Goal: Subscribe to service/newsletter

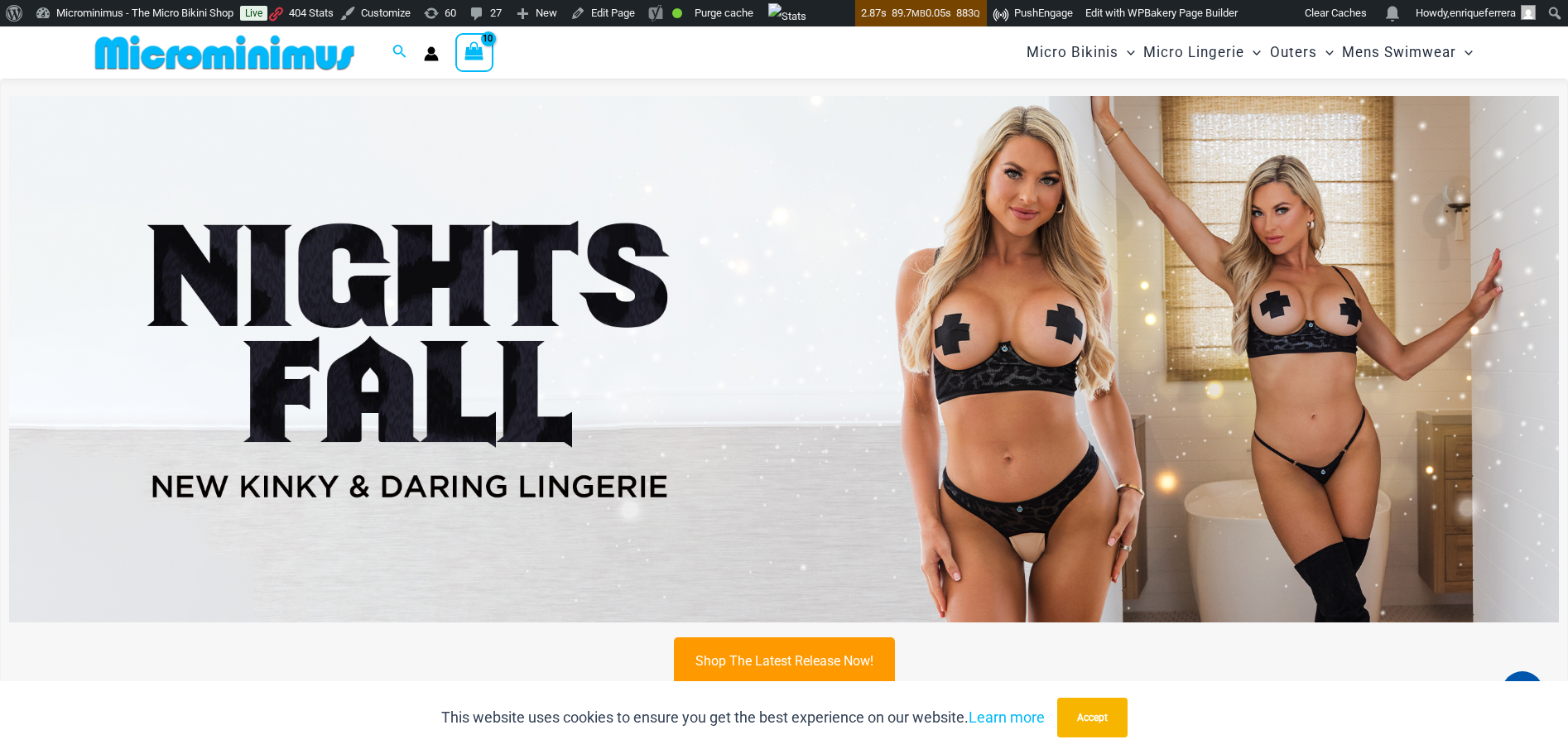
scroll to position [843, 0]
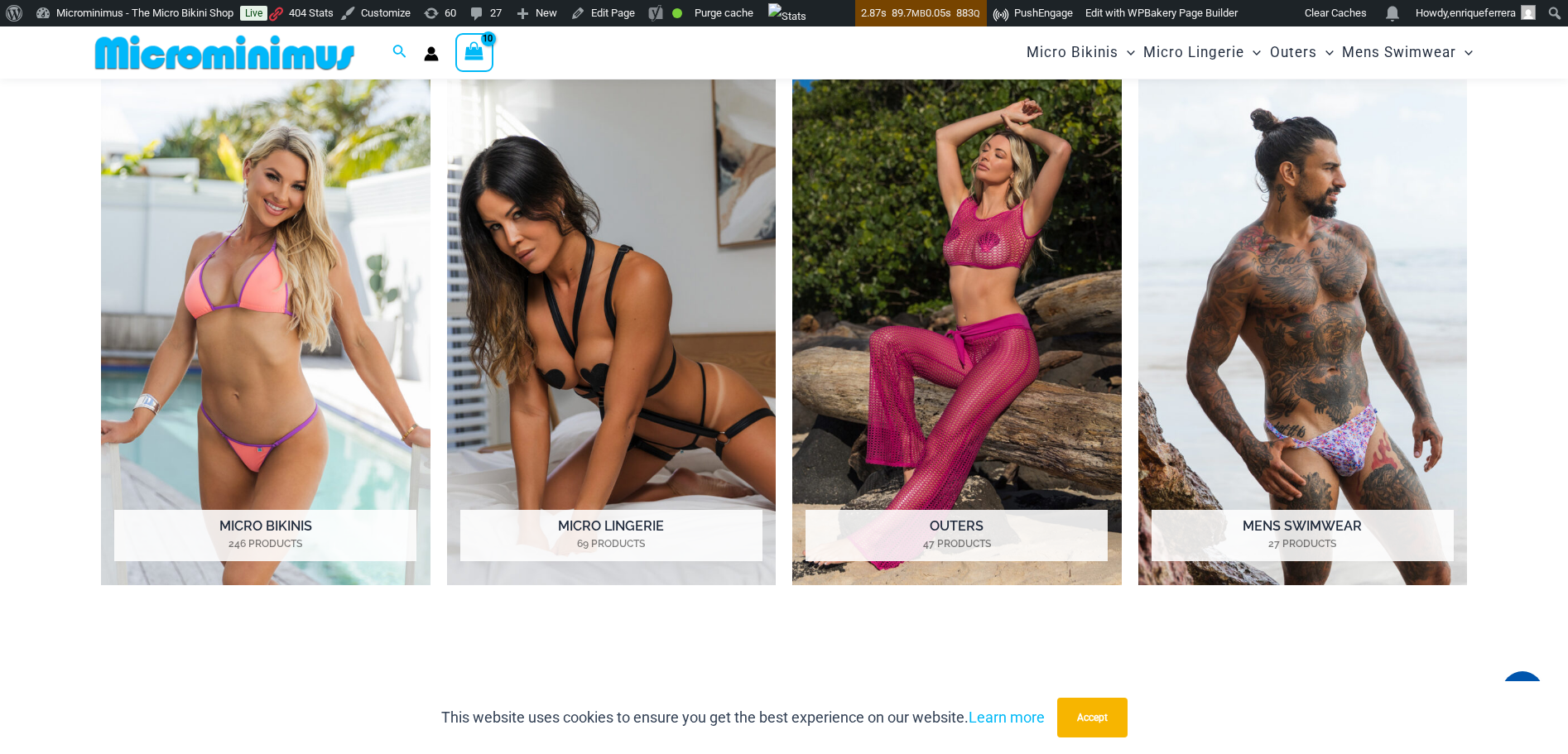
type input "**********"
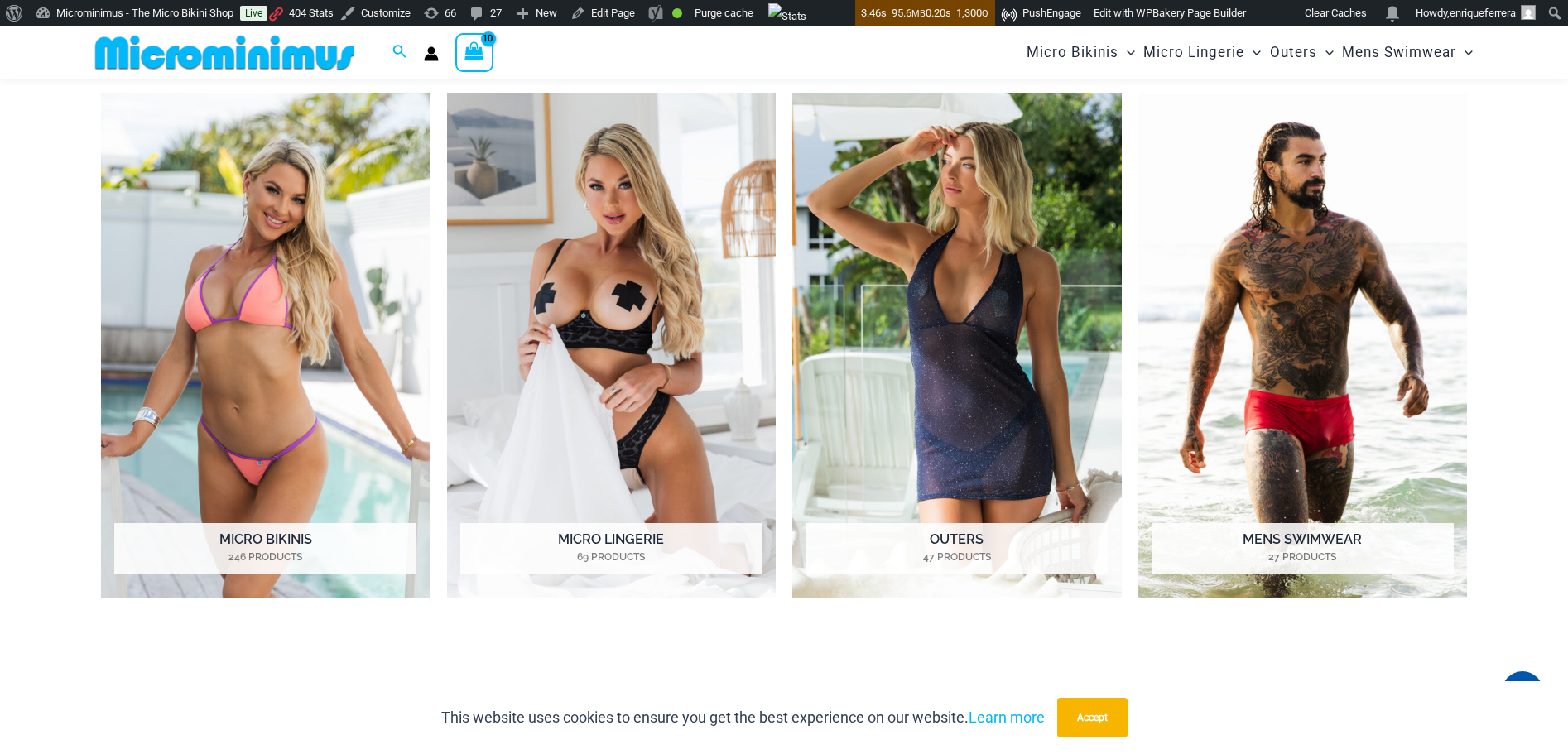
scroll to position [843, 0]
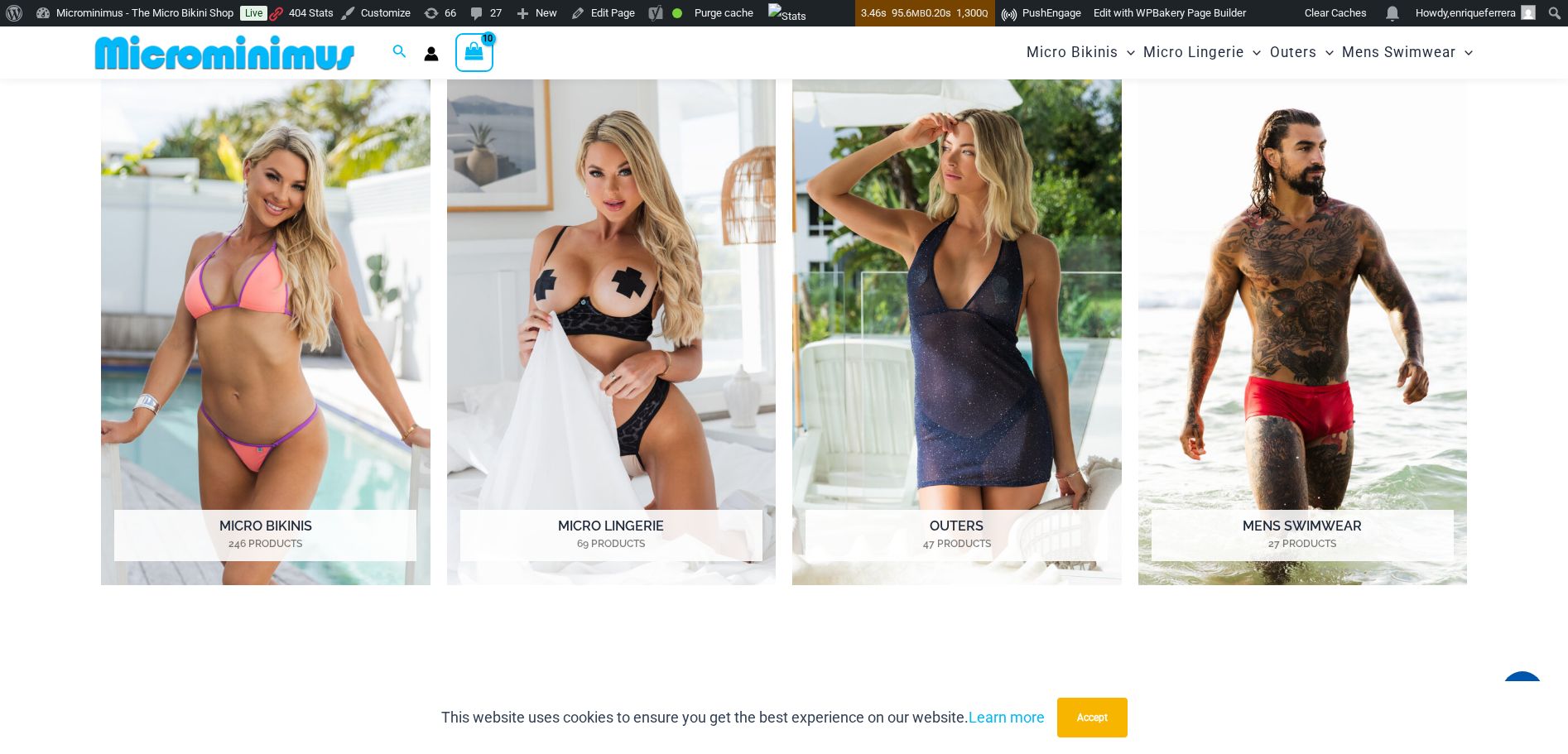
type input "**********"
